Goal: Book appointment/travel/reservation

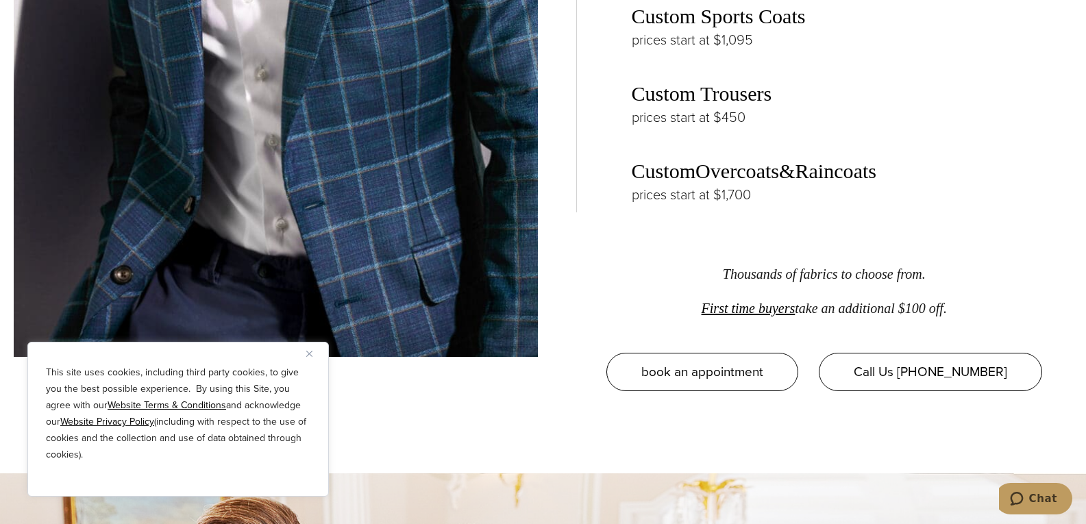
scroll to position [2374, 0]
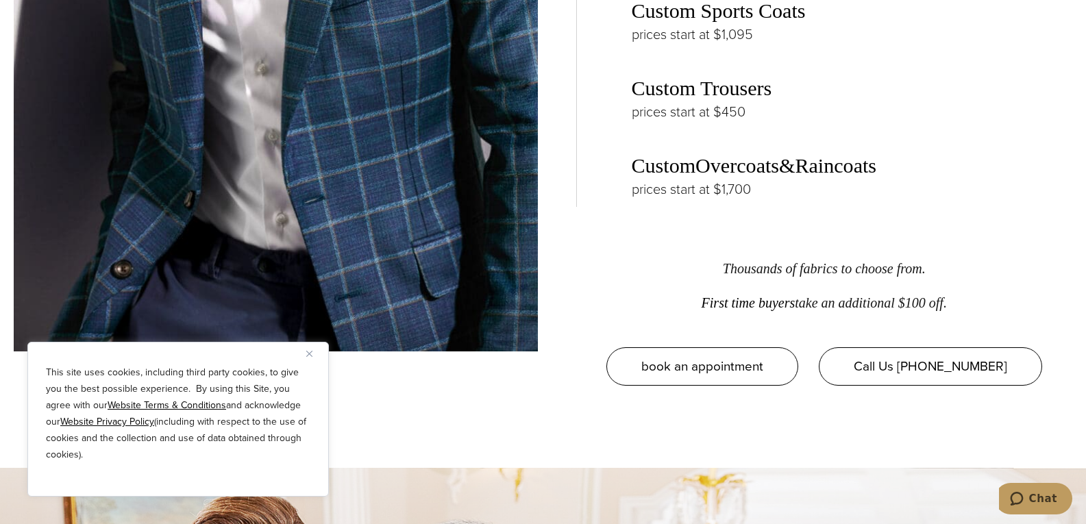
click at [746, 295] on link "First time buyers" at bounding box center [748, 302] width 94 height 15
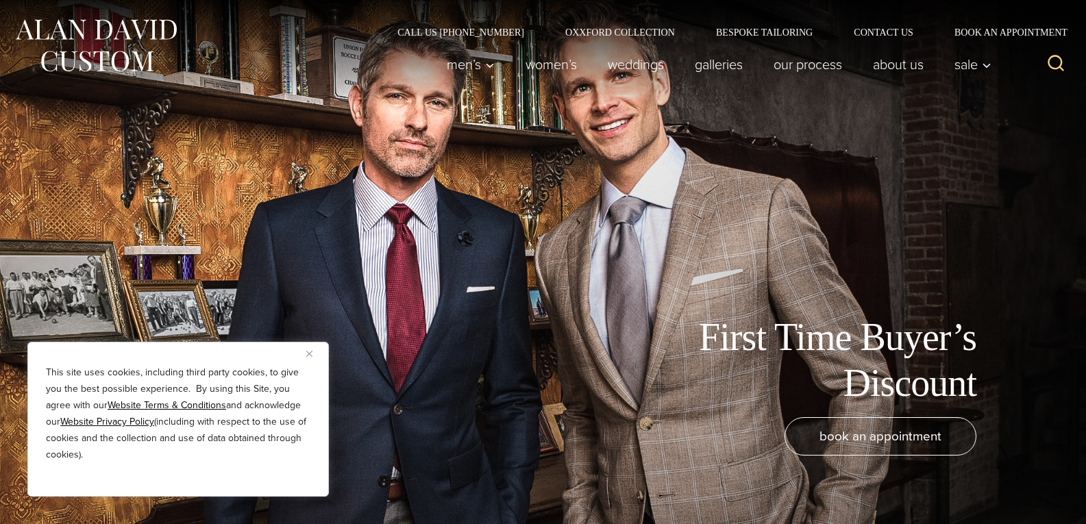
click at [312, 353] on button "Close" at bounding box center [314, 353] width 16 height 16
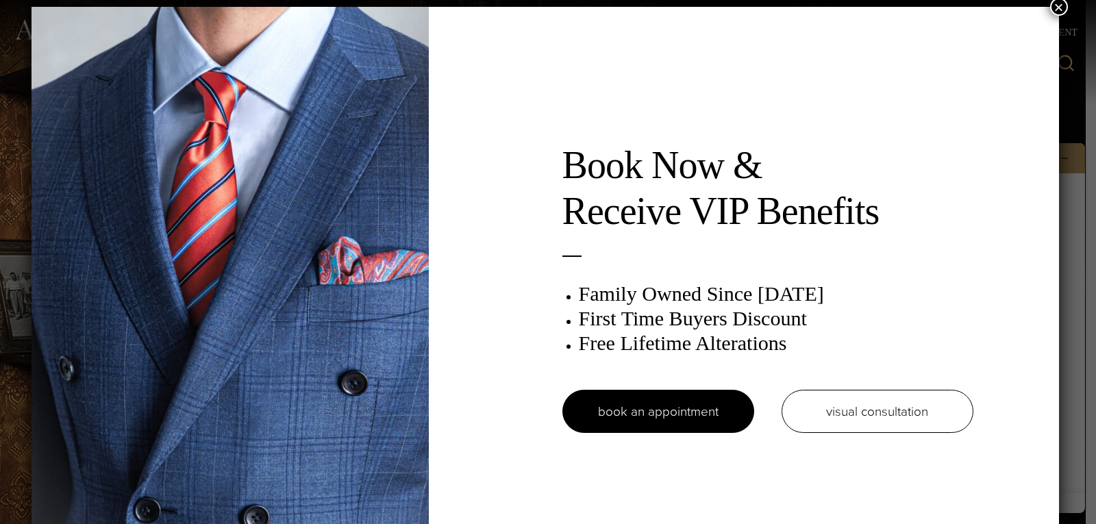
scroll to position [7, 0]
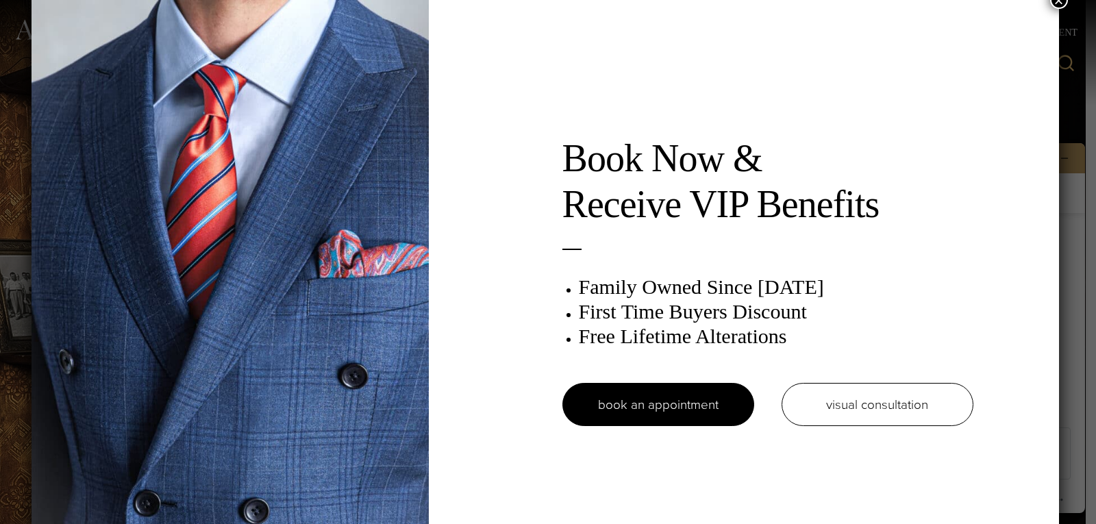
click at [540, 95] on div "Book Now & Receive VIP Benefits Family Owned Since [DATE] First Time Buyers Dis…" at bounding box center [545, 287] width 1027 height 575
click at [166, 370] on img at bounding box center [230, 287] width 397 height 575
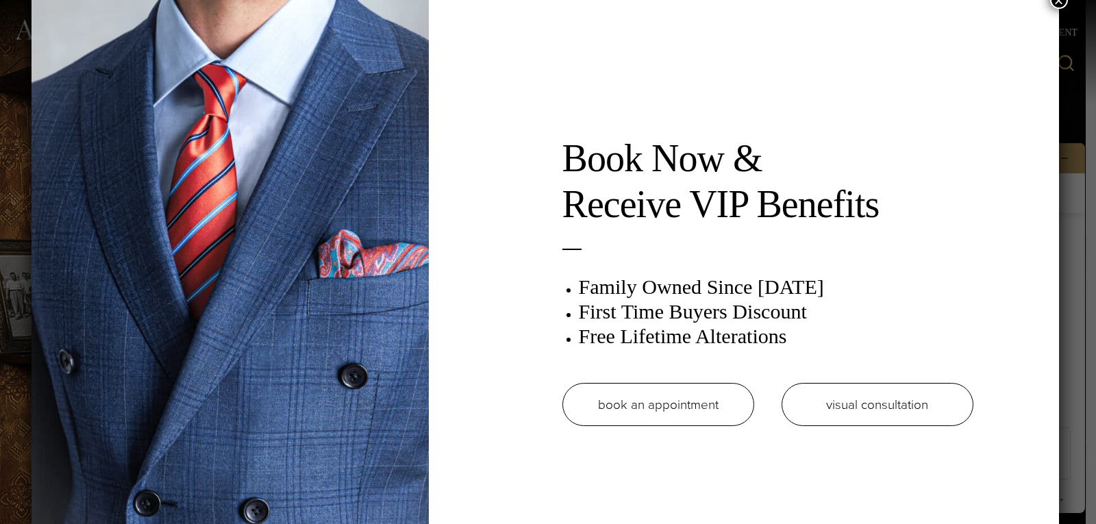
click at [656, 399] on link "book an appointment" at bounding box center [658, 404] width 192 height 43
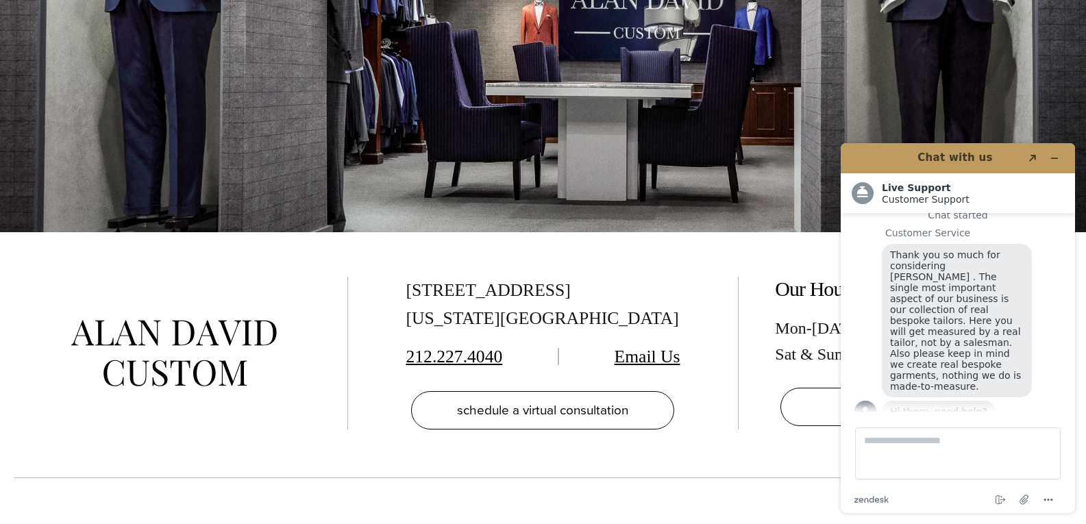
scroll to position [2511, 0]
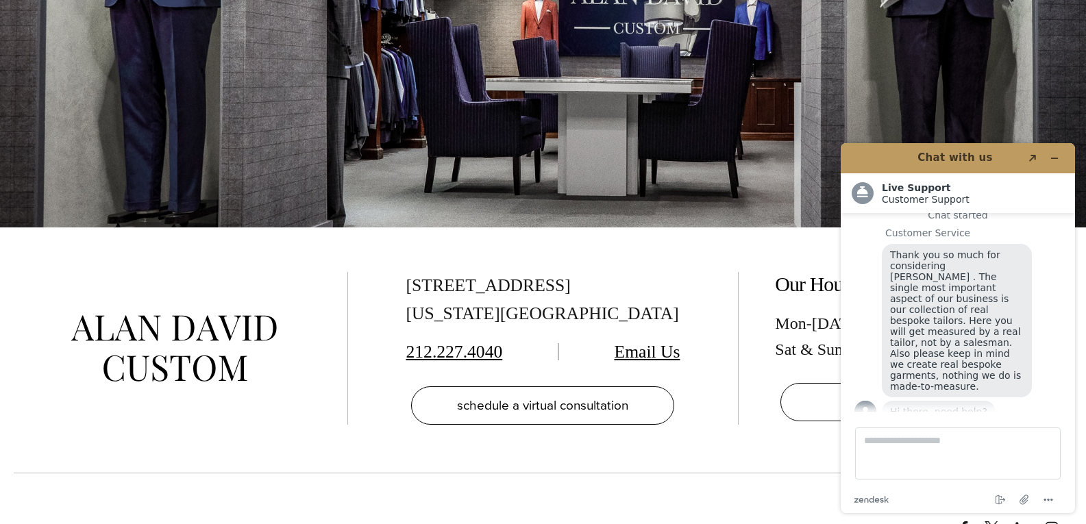
drag, startPoint x: 451, startPoint y: 325, endPoint x: 447, endPoint y: 337, distance: 13.0
click at [451, 342] on link "212.227.4040" at bounding box center [453, 352] width 97 height 20
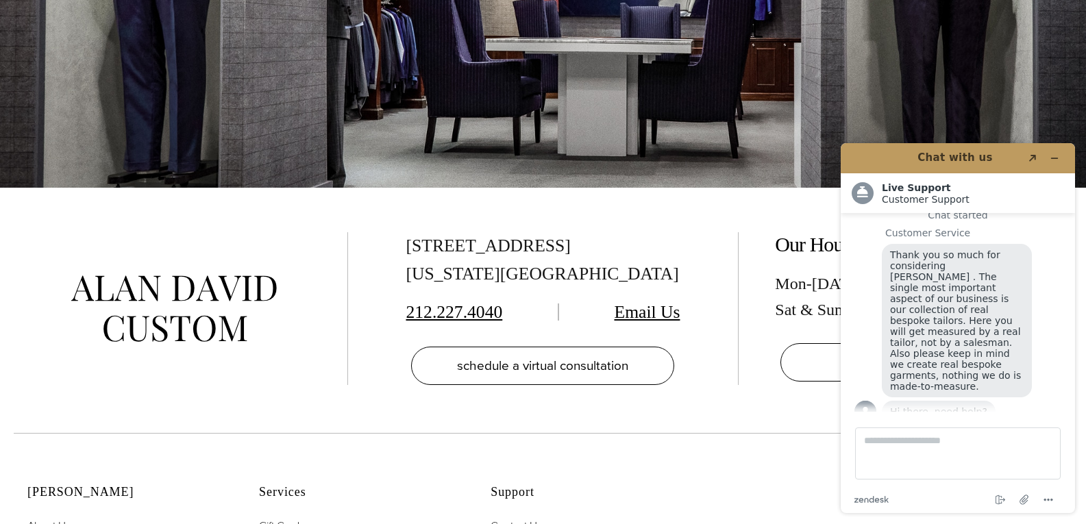
scroll to position [2557, 0]
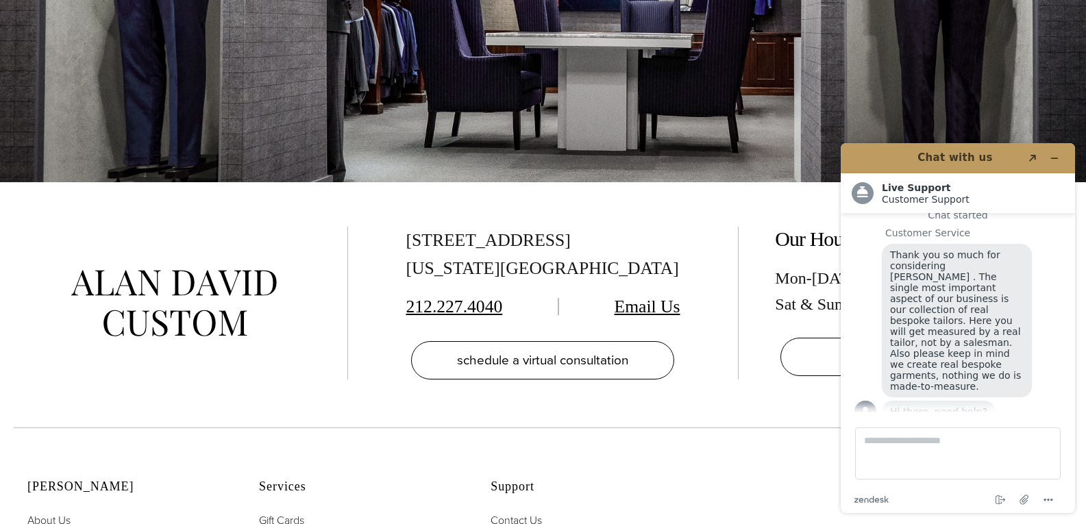
click at [664, 297] on link "Email Us" at bounding box center [647, 307] width 66 height 20
